Goal: Task Accomplishment & Management: Complete application form

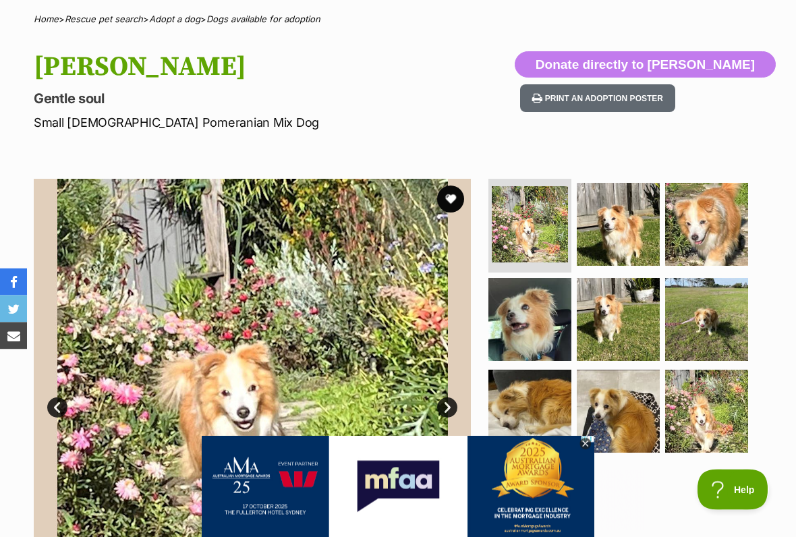
scroll to position [119, 0]
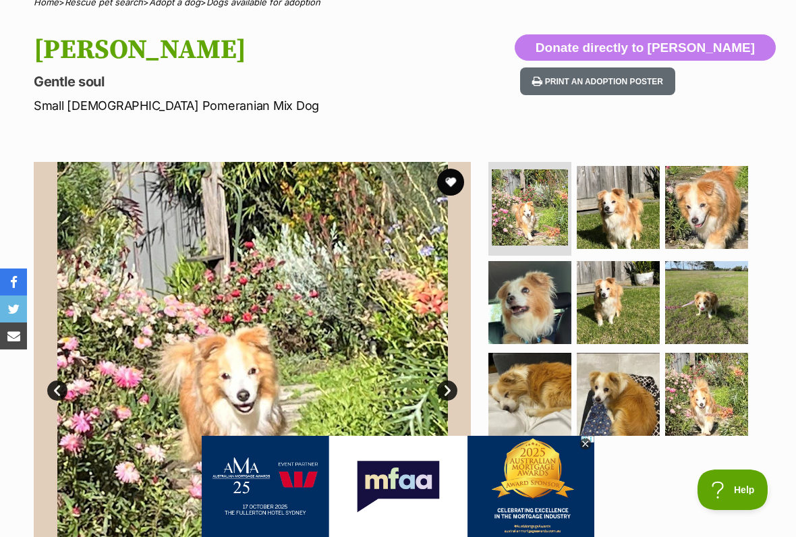
click at [582, 443] on icon at bounding box center [585, 444] width 11 height 11
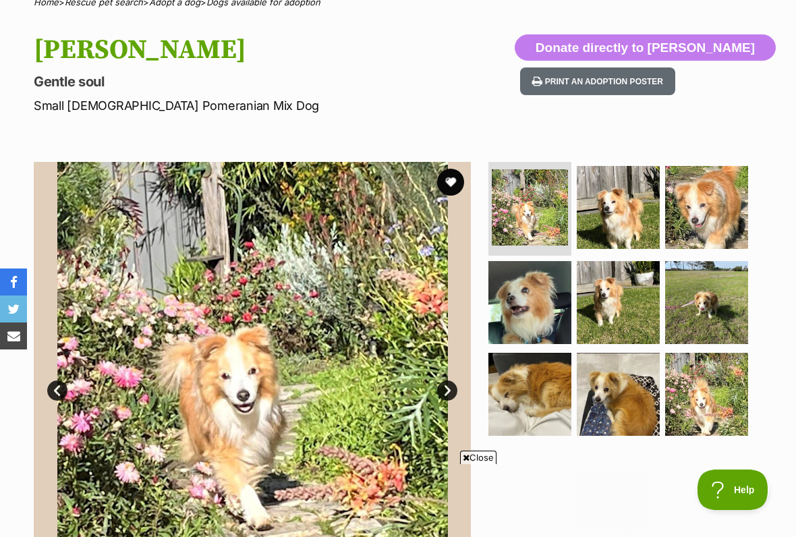
click at [467, 444] on icon at bounding box center [466, 458] width 7 height 9
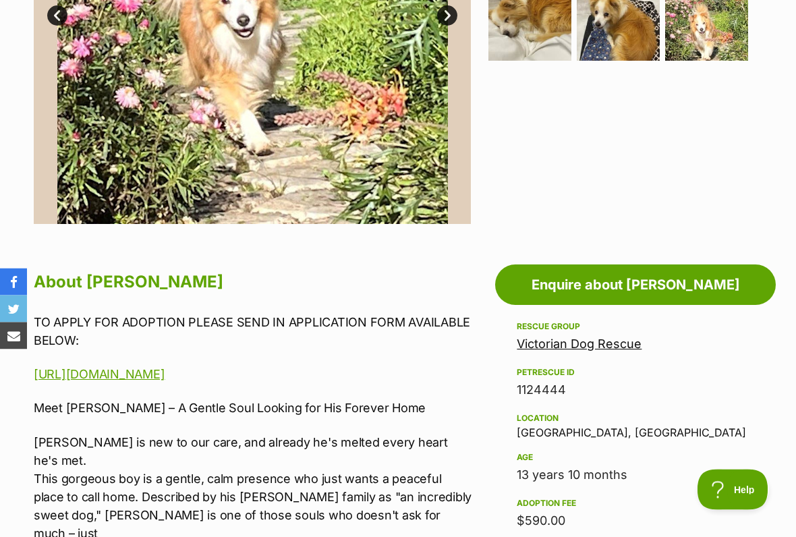
scroll to position [486, 0]
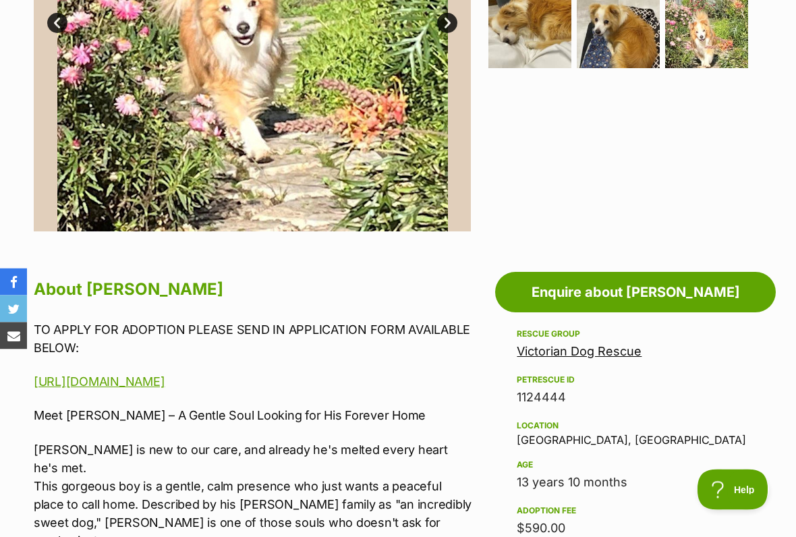
click at [613, 294] on link "Enquire about [PERSON_NAME]" at bounding box center [635, 293] width 281 height 40
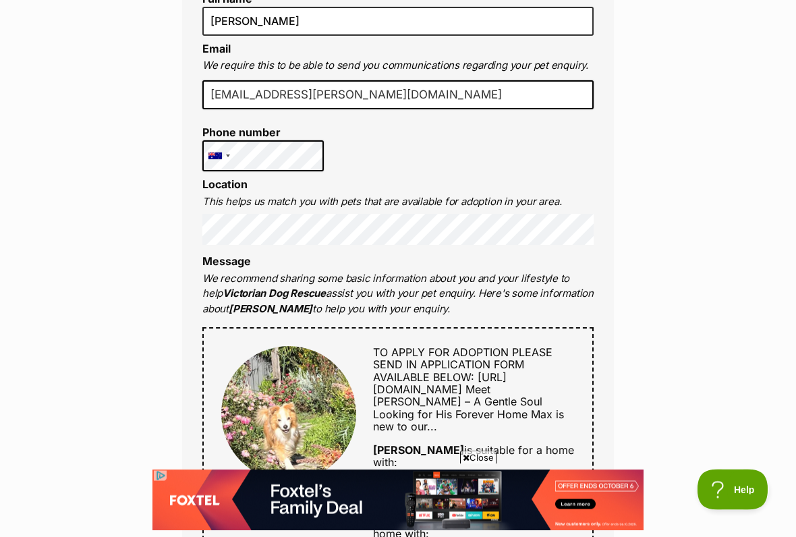
scroll to position [357, 0]
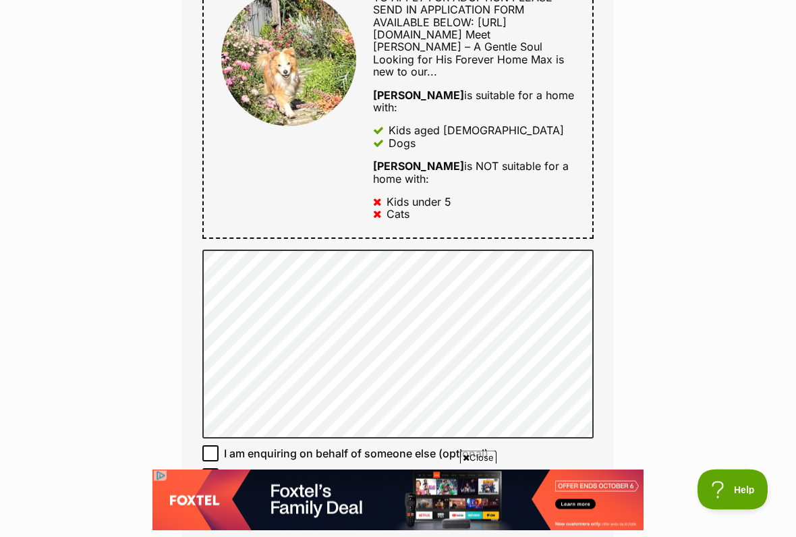
scroll to position [712, 0]
click at [156, 349] on div "Enquire about [PERSON_NAME] Full name [PERSON_NAME] Email We require this to be…" at bounding box center [398, 316] width 796 height 1811
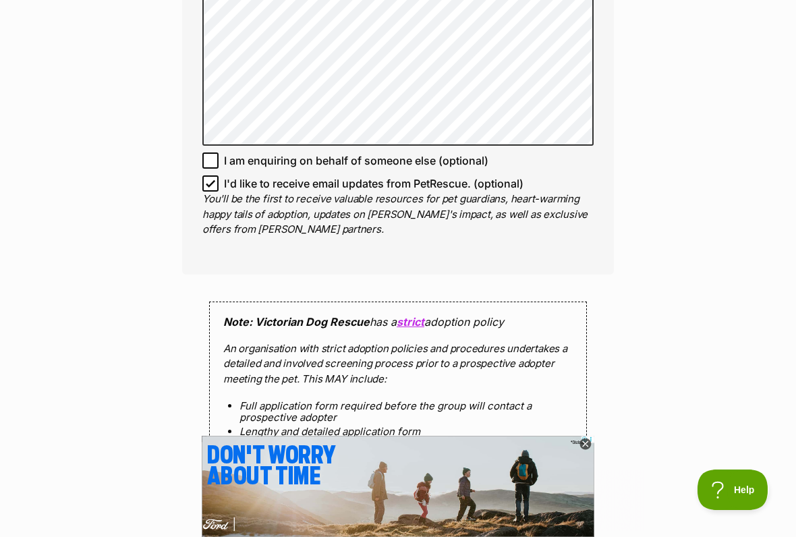
scroll to position [1007, 0]
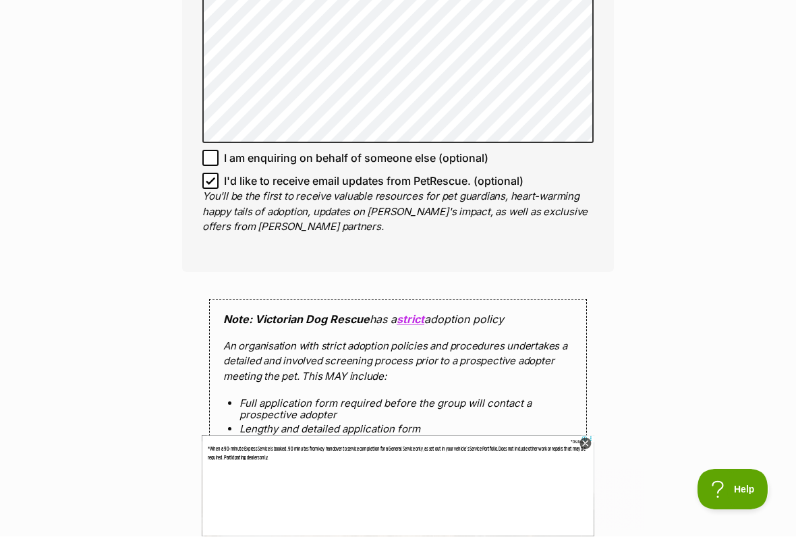
click at [796, 444] on ad-layer "*Disclosure" at bounding box center [809, 452] width 70 height 24
click at [796, 444] on div "*Disclosure" at bounding box center [809, 445] width 70 height 11
click at [589, 444] on icon at bounding box center [585, 444] width 11 height 11
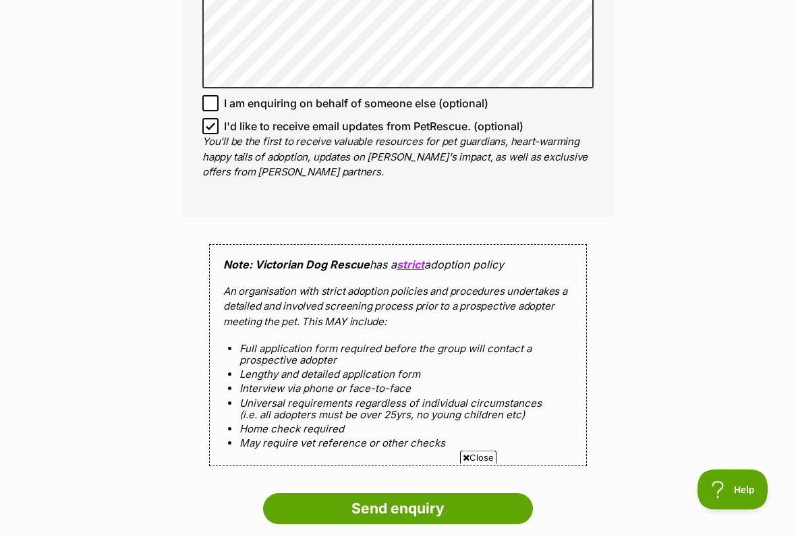
scroll to position [1064, 0]
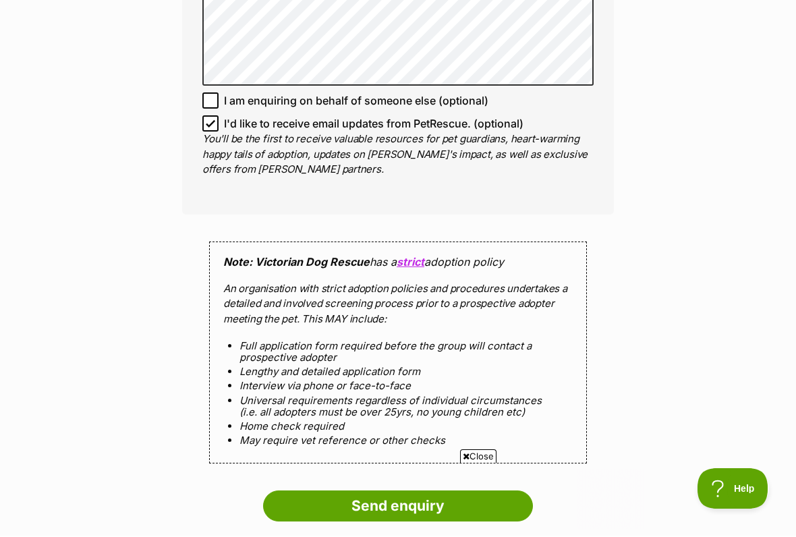
click at [462, 444] on span "Close" at bounding box center [478, 457] width 36 height 13
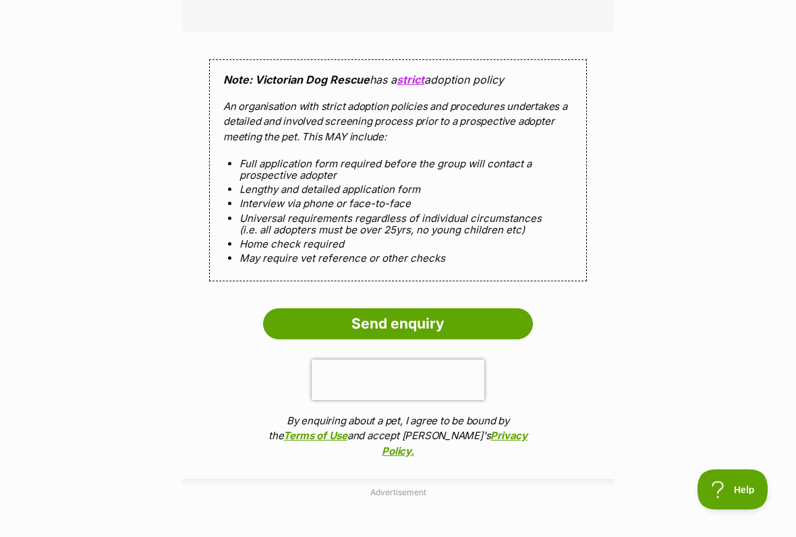
scroll to position [1247, 0]
click at [398, 314] on input "Send enquiry" at bounding box center [398, 323] width 270 height 31
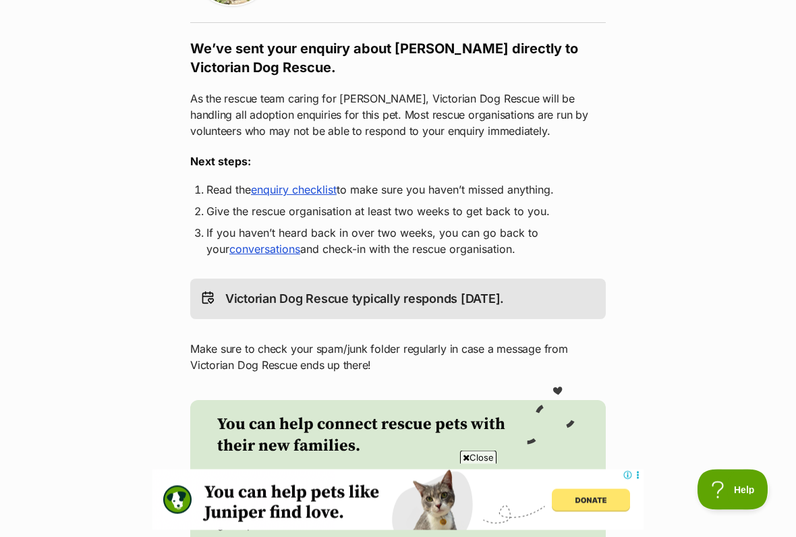
scroll to position [207, 0]
click at [312, 192] on link "enquiry checklist" at bounding box center [294, 188] width 86 height 13
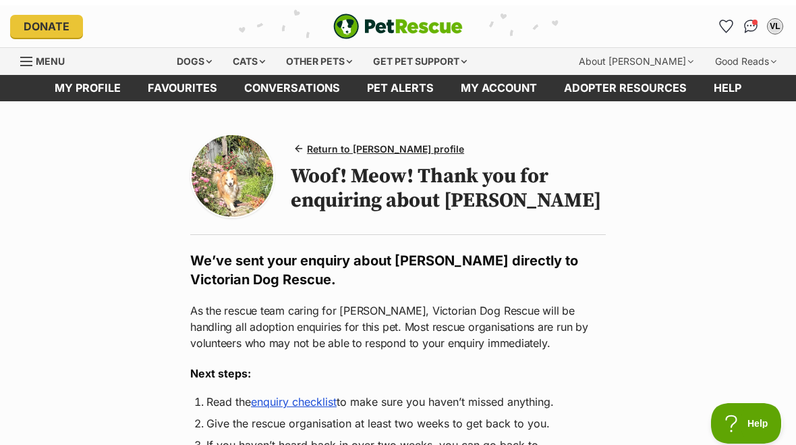
scroll to position [0, 0]
